Goal: Task Accomplishment & Management: Use online tool/utility

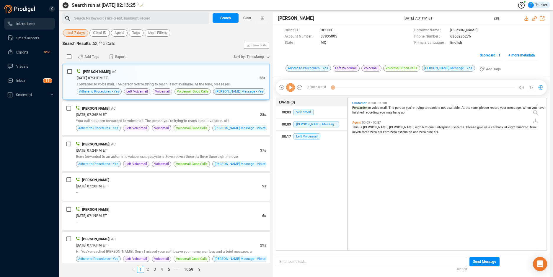
scroll to position [151, 196]
click at [85, 31] on button "Last 7 days" at bounding box center [75, 32] width 25 height 7
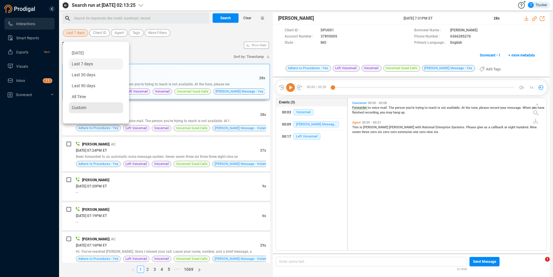
click at [71, 106] on div "Custom" at bounding box center [96, 107] width 54 height 11
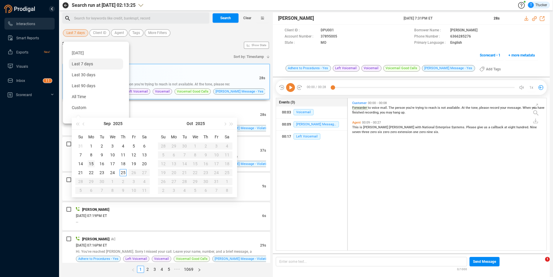
type input "[DATE]"
click at [91, 165] on div "15" at bounding box center [91, 163] width 7 height 7
type input "[DATE]"
click at [134, 164] on div "19" at bounding box center [133, 163] width 7 height 7
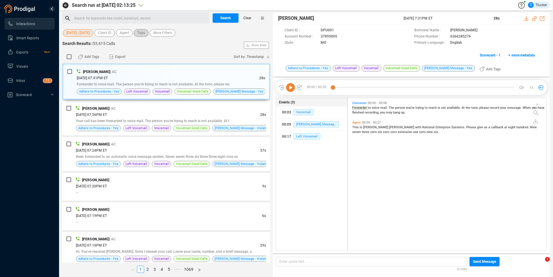
click at [144, 32] on span "Tags" at bounding box center [141, 32] width 8 height 7
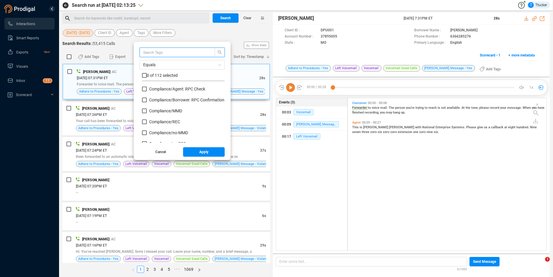
scroll to position [55, 80]
click at [167, 101] on span "Compliance/ Borrower: RPC Confirmation" at bounding box center [186, 99] width 75 height 5
click at [147, 101] on input "Compliance/ Borrower: RPC Confirmation" at bounding box center [144, 99] width 5 height 5
checkbox input "true"
click at [208, 155] on span "Apply" at bounding box center [203, 151] width 9 height 9
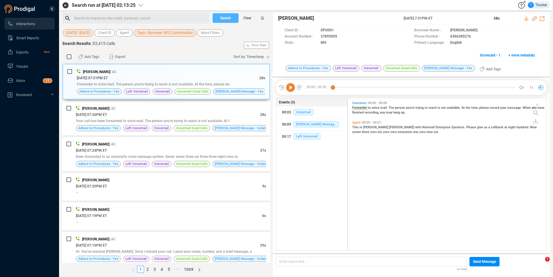
click at [232, 19] on button "Search" at bounding box center [226, 17] width 26 height 9
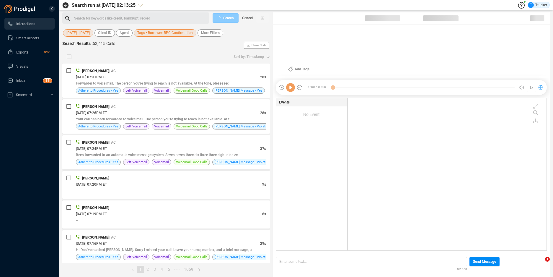
scroll to position [151, 196]
click at [248, 19] on span "Cancel" at bounding box center [247, 17] width 11 height 9
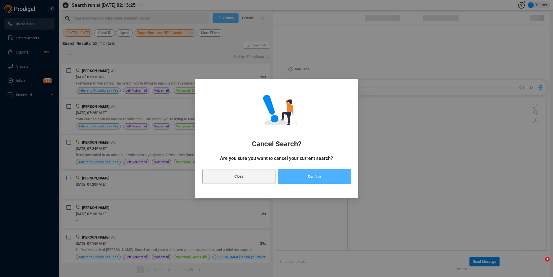
click at [305, 180] on button "Confirm" at bounding box center [314, 176] width 73 height 15
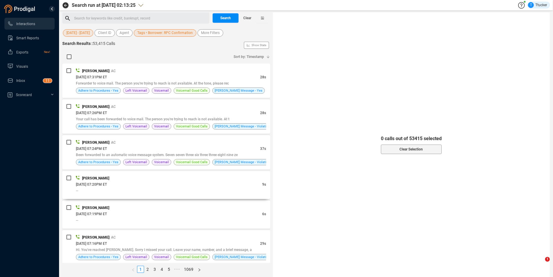
click at [262, 178] on div "[PERSON_NAME]" at bounding box center [171, 178] width 190 height 6
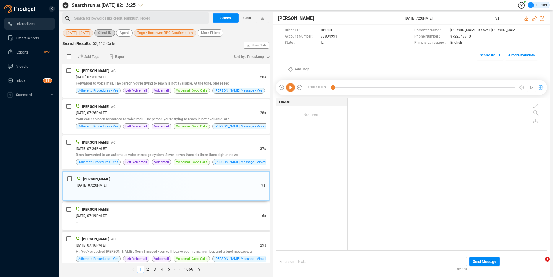
click at [108, 33] on span "Client ID" at bounding box center [104, 32] width 13 height 7
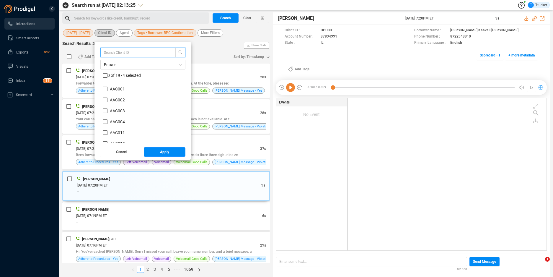
scroll to position [55, 80]
type input "smb"
click at [128, 76] on span "0 of 9 selected" at bounding box center [121, 75] width 26 height 5
click at [107, 73] on input "checkbox" at bounding box center [105, 75] width 5 height 5
checkbox input "true"
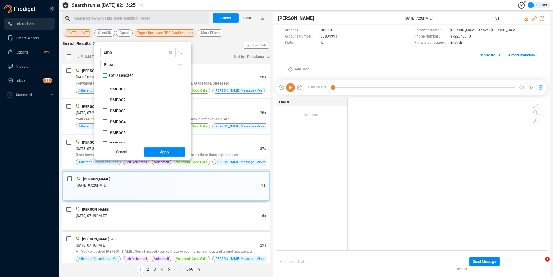
checkbox input "true"
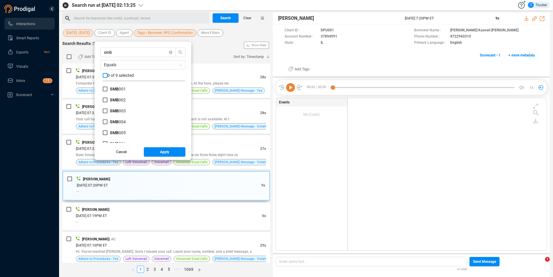
checkbox input "true"
click at [166, 150] on span "Apply" at bounding box center [164, 151] width 9 height 9
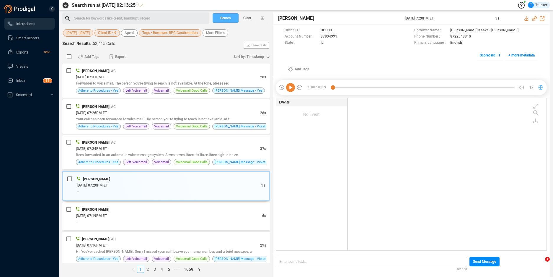
click at [217, 18] on button "Search" at bounding box center [226, 17] width 26 height 9
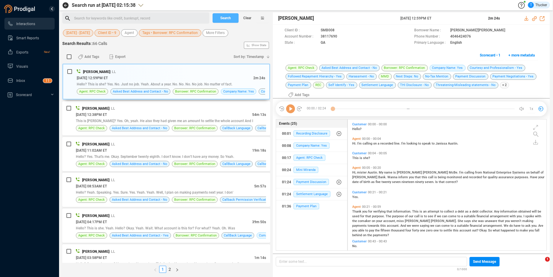
scroll to position [134, 196]
click at [261, 17] on icon "button" at bounding box center [262, 18] width 3 height 3
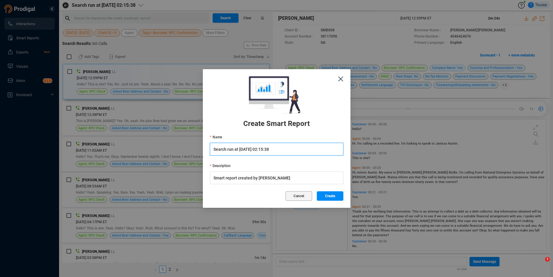
drag, startPoint x: 318, startPoint y: 144, endPoint x: 66, endPoint y: 131, distance: 252.4
click at [66, 131] on div "Create Smart Report Name Search run at [DATE] 02:15:38 Description Smart report…" at bounding box center [276, 138] width 553 height 277
type input "[PERSON_NAME] [PERSON_NAME] bank rpc weekly calls"
click at [324, 194] on button "Create" at bounding box center [330, 195] width 27 height 9
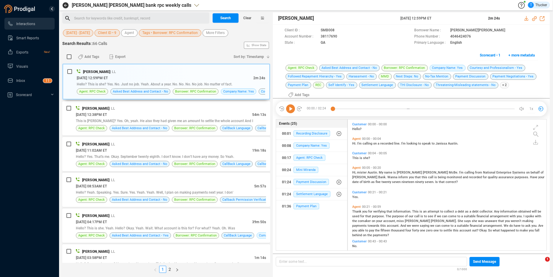
click at [39, 34] on link "Smart Reports" at bounding box center [28, 38] width 43 height 12
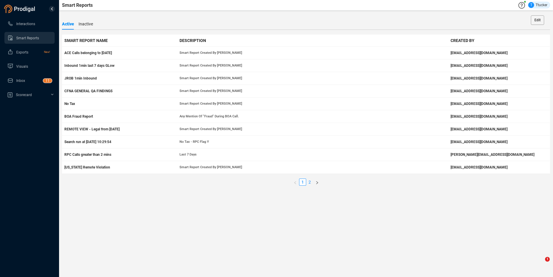
click at [311, 182] on link "2" at bounding box center [310, 182] width 6 height 6
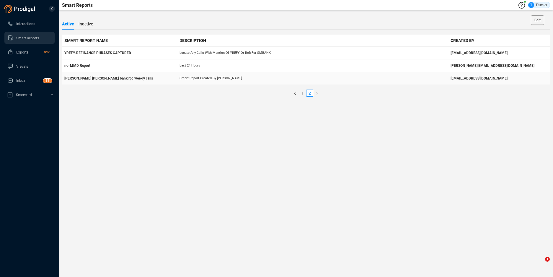
click at [303, 82] on td "Smart report created by [PERSON_NAME]" at bounding box center [312, 78] width 271 height 13
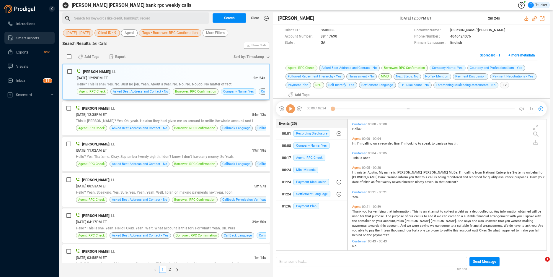
scroll to position [2, 3]
click at [271, 30] on span "Create" at bounding box center [273, 28] width 12 height 5
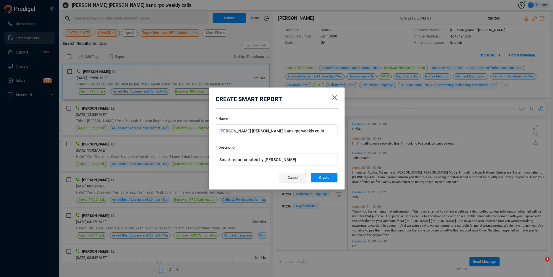
click at [333, 97] on icon "Close" at bounding box center [335, 97] width 5 height 5
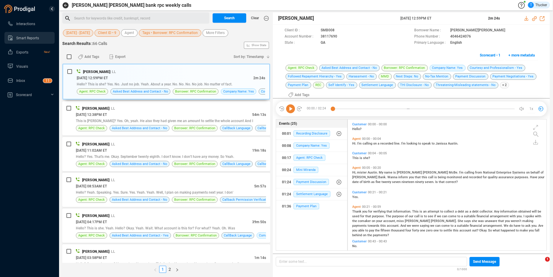
click at [268, 18] on icon at bounding box center [266, 18] width 5 height 5
click at [267, 39] on li "Save" at bounding box center [273, 37] width 19 height 9
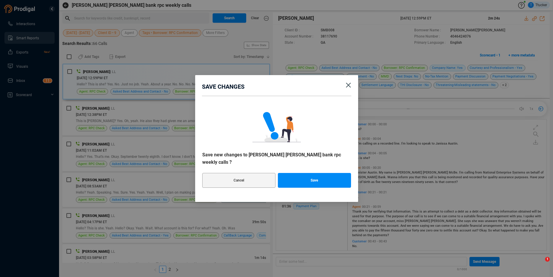
click at [351, 89] on span "Close" at bounding box center [348, 84] width 19 height 19
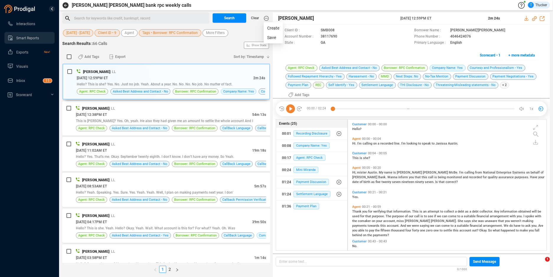
click at [265, 17] on icon at bounding box center [266, 18] width 5 height 5
click at [267, 37] on li "Save" at bounding box center [273, 37] width 19 height 9
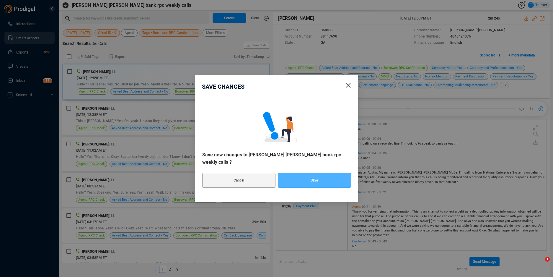
click at [313, 175] on span "Save" at bounding box center [314, 180] width 7 height 15
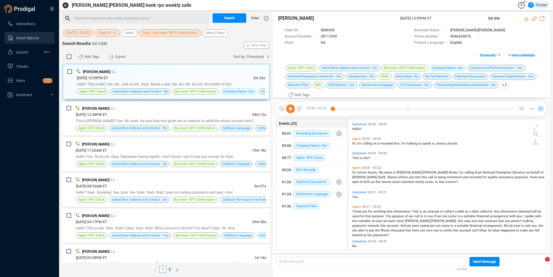
click at [47, 42] on link "Smart Reports" at bounding box center [28, 38] width 43 height 12
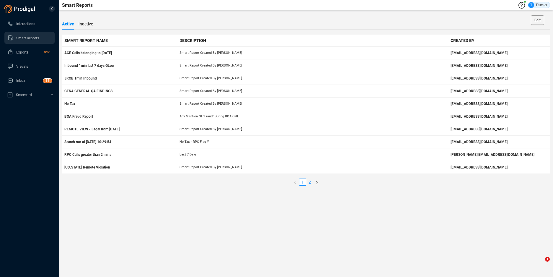
click at [310, 181] on link "2" at bounding box center [310, 182] width 6 height 6
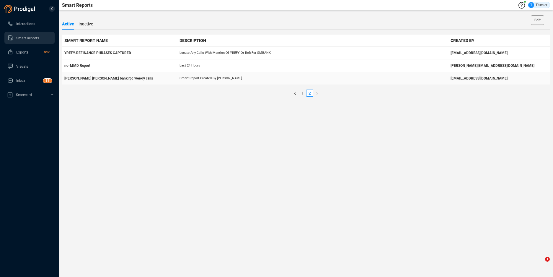
click at [235, 83] on td "Smart report created by [PERSON_NAME]" at bounding box center [312, 78] width 271 height 13
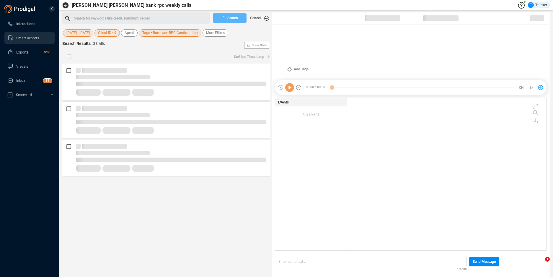
scroll to position [151, 196]
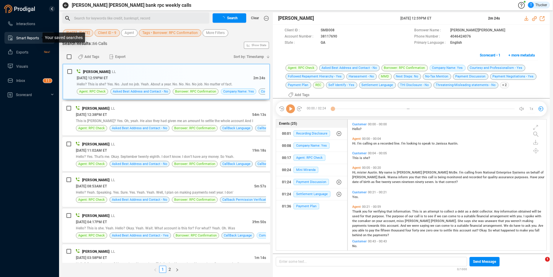
click at [39, 38] on span "Smart Reports" at bounding box center [27, 38] width 23 height 4
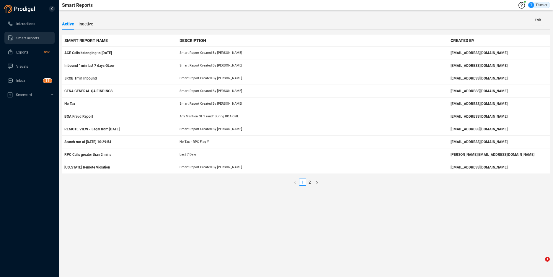
click at [544, 23] on button "Edit" at bounding box center [538, 19] width 13 height 9
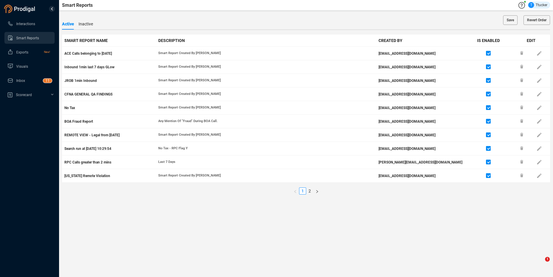
click at [390, 25] on div "Active Inactive" at bounding box center [306, 23] width 488 height 11
click at [20, 66] on span "Visuals" at bounding box center [22, 66] width 12 height 4
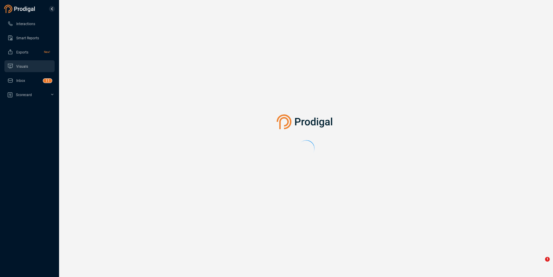
click at [20, 80] on span "Inbox" at bounding box center [20, 81] width 9 height 4
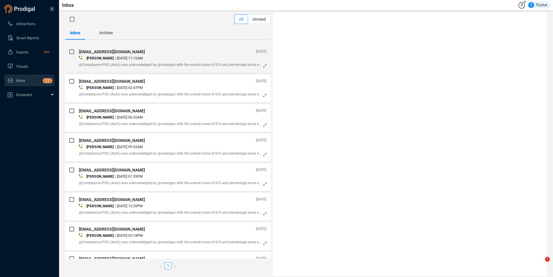
click at [28, 97] on div "Scorecard" at bounding box center [29, 95] width 59 height 12
click at [36, 40] on link "Smart Reports" at bounding box center [28, 38] width 43 height 12
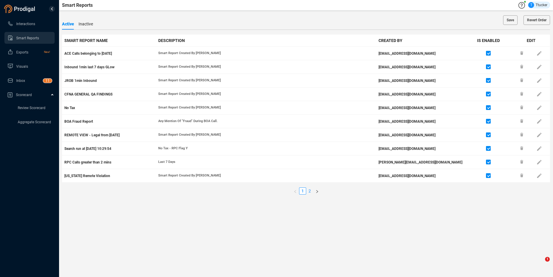
click at [308, 191] on link "2" at bounding box center [310, 191] width 6 height 6
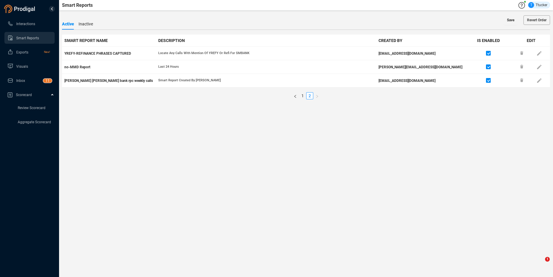
click at [507, 21] on span "Save" at bounding box center [510, 19] width 7 height 9
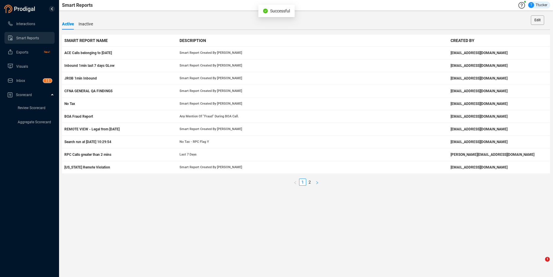
click at [314, 183] on button "button" at bounding box center [317, 181] width 8 height 7
